Goal: Information Seeking & Learning: Learn about a topic

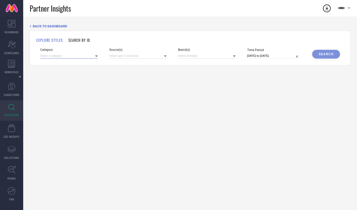
click at [87, 55] on input at bounding box center [68, 55] width 57 height 5
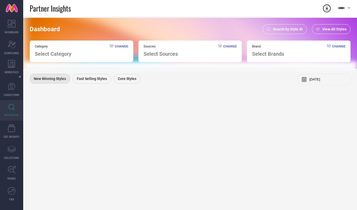
click at [331, 28] on span "View All Styles" at bounding box center [334, 29] width 24 height 4
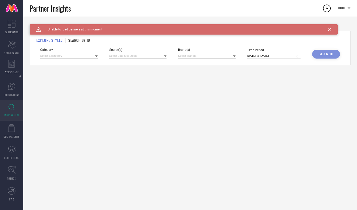
click at [330, 28] on icon at bounding box center [329, 29] width 3 height 3
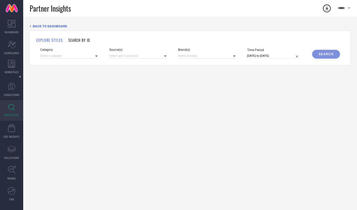
click at [95, 56] on icon at bounding box center [96, 56] width 3 height 2
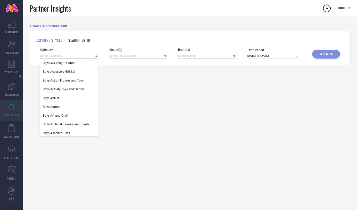
click at [128, 78] on div "BACK TO DASHBOARD EXPLORE STYLES SEARCH BY ID Category Boys-3/4 Length Pants Bo…" at bounding box center [190, 112] width 334 height 193
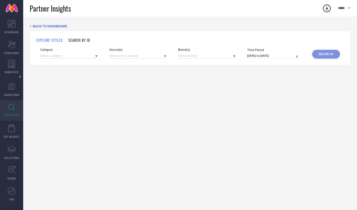
click at [165, 56] on icon at bounding box center [165, 56] width 3 height 2
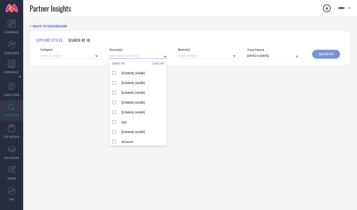
click at [144, 56] on input at bounding box center [137, 55] width 57 height 5
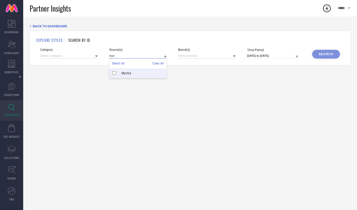
type input "myn"
click at [143, 74] on div "Myntra" at bounding box center [137, 73] width 57 height 10
click at [209, 56] on input at bounding box center [206, 55] width 57 height 5
click at [136, 78] on div "BACK TO DASHBOARD EXPLORE STYLES SEARCH BY ID Category Source(s) Myntra Brand(s…" at bounding box center [190, 112] width 334 height 193
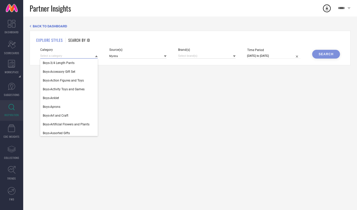
click at [76, 55] on input at bounding box center [68, 55] width 57 height 5
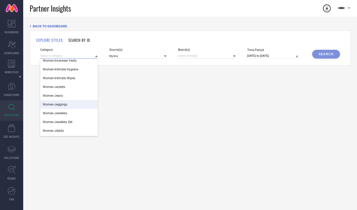
scroll to position [23234, 0]
click at [68, 88] on div "Women-Jackets" at bounding box center [68, 86] width 57 height 9
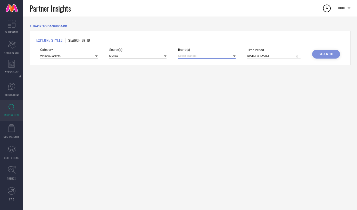
click at [211, 56] on input at bounding box center [206, 55] width 57 height 5
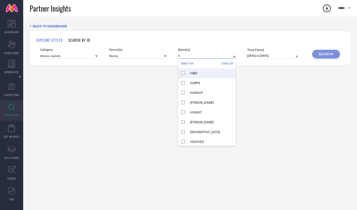
type input "h"
click at [201, 72] on div "H&M" at bounding box center [206, 73] width 57 height 10
click at [276, 56] on input "[DATE] to [DATE]" at bounding box center [274, 55] width 54 height 5
select select "8"
select select "2025"
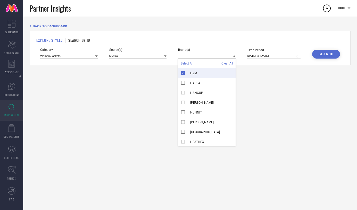
select select "9"
select select "2025"
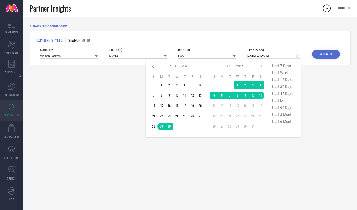
click at [284, 124] on span "last 6 months" at bounding box center [284, 121] width 26 height 7
type input "[DATE] to [DATE]"
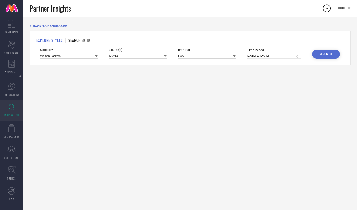
click at [322, 54] on div "Search" at bounding box center [326, 54] width 15 height 4
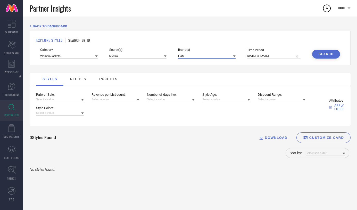
click at [218, 56] on input at bounding box center [206, 55] width 57 height 5
type input "gli"
click at [208, 83] on div "GLITCHEZ" at bounding box center [206, 83] width 57 height 10
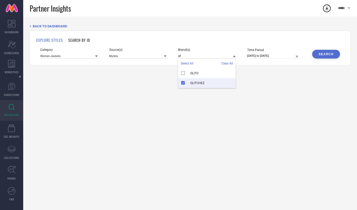
click at [246, 76] on div "BACK TO DASHBOARD EXPLORE STYLES SEARCH BY ID Category Women-Jackets Source(s) …" at bounding box center [190, 112] width 334 height 193
click at [330, 51] on button "Search" at bounding box center [326, 54] width 28 height 9
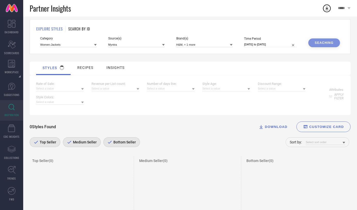
scroll to position [0, 0]
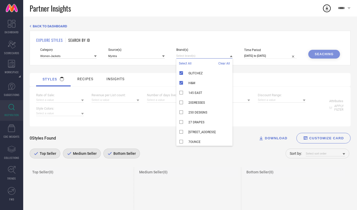
click at [205, 55] on input at bounding box center [204, 55] width 56 height 5
click at [256, 75] on div "styles recipes insights" at bounding box center [189, 79] width 311 height 13
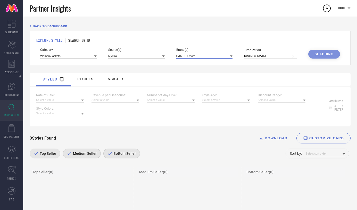
click at [219, 54] on input at bounding box center [204, 55] width 56 height 5
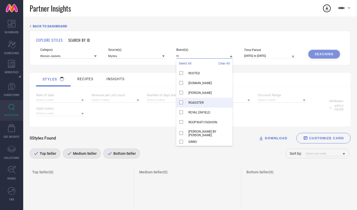
type input "ro"
click at [190, 102] on span "ROADSTER" at bounding box center [195, 103] width 15 height 4
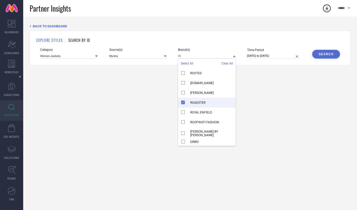
click at [255, 91] on div "BACK TO DASHBOARD EXPLORE STYLES SEARCH BY ID Category Women-Jackets Source(s) …" at bounding box center [190, 112] width 334 height 193
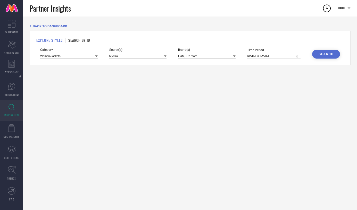
click at [324, 56] on button "Search" at bounding box center [326, 54] width 28 height 9
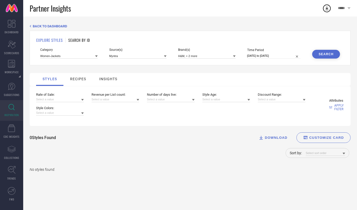
select select "3"
select select "2025"
select select "4"
select select "2025"
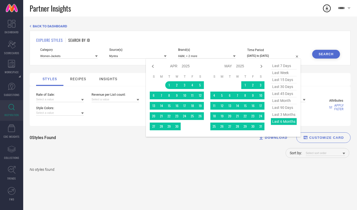
click at [266, 53] on input "[DATE] to [DATE]" at bounding box center [274, 55] width 54 height 5
click at [320, 73] on div "styles recipes insights" at bounding box center [189, 79] width 311 height 13
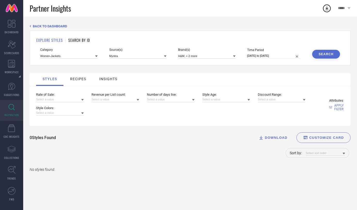
click at [347, 9] on div "*****" at bounding box center [344, 8] width 26 height 16
click at [228, 144] on div "0 Styles Found DOWNLOAD CUSTOMIZE CARD Sort by:" at bounding box center [190, 146] width 321 height 29
select select "3"
select select "2025"
select select "4"
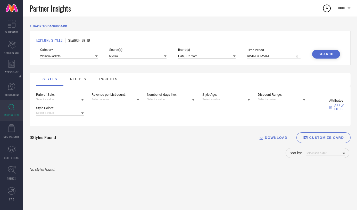
select select "2025"
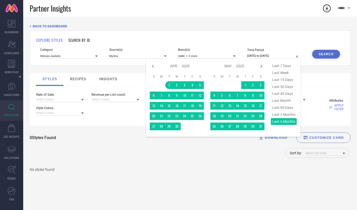
click at [287, 56] on input "[DATE] to [DATE]" at bounding box center [274, 55] width 54 height 5
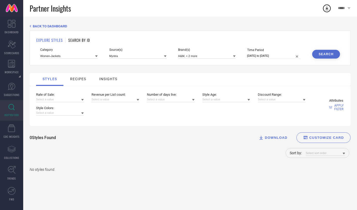
click at [280, 39] on div "EXPLORE STYLES SEARCH BY ID" at bounding box center [189, 39] width 307 height 5
click at [344, 155] on icon at bounding box center [344, 153] width 3 height 3
click at [275, 160] on div "Sort by: Rate of Sale Revenue per List count Number of days live Discount MRP" at bounding box center [190, 155] width 321 height 14
